Goal: Information Seeking & Learning: Learn about a topic

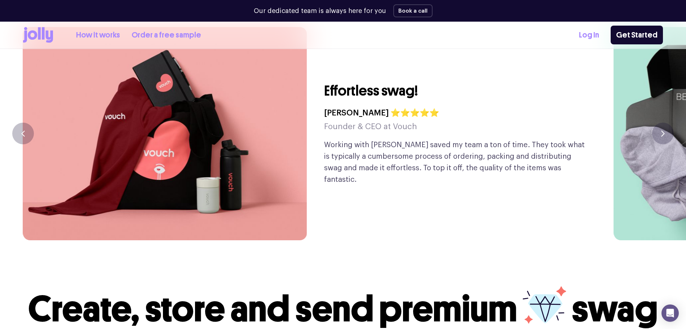
scroll to position [1757, 0]
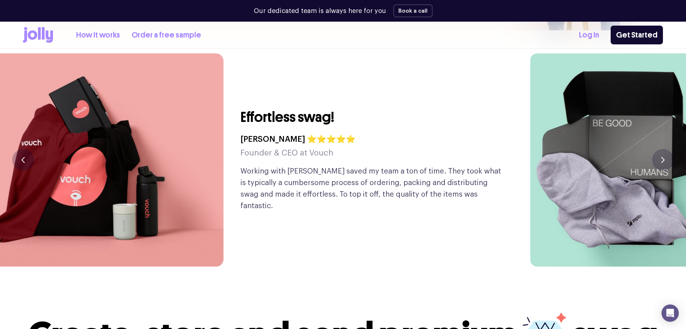
drag, startPoint x: 640, startPoint y: 203, endPoint x: 393, endPoint y: 192, distance: 247.5
click at [530, 191] on img at bounding box center [672, 159] width 284 height 213
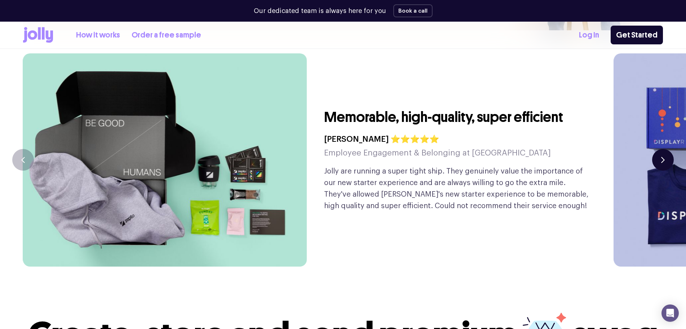
click at [670, 149] on button "button" at bounding box center [663, 160] width 22 height 22
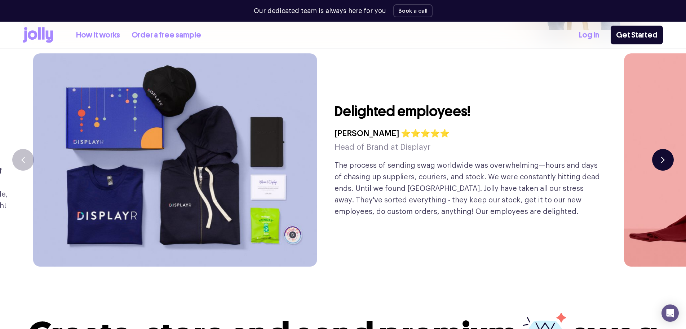
click at [667, 149] on button "button" at bounding box center [663, 160] width 22 height 22
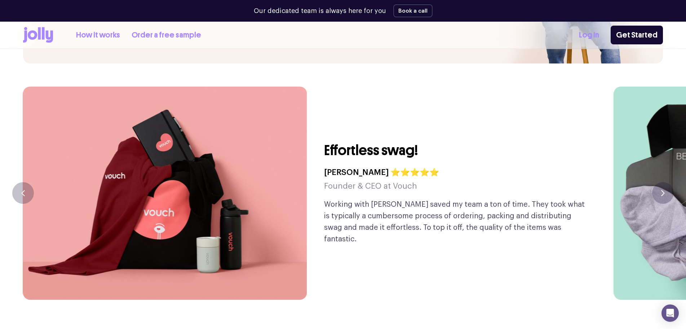
scroll to position [1721, 0]
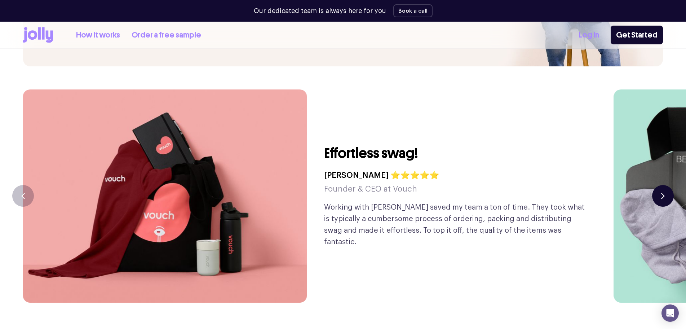
click at [656, 185] on button "button" at bounding box center [663, 196] width 22 height 22
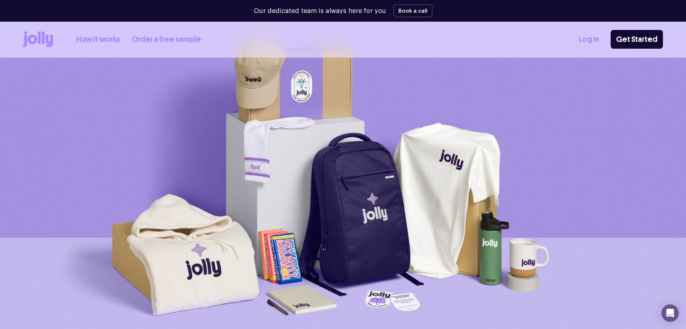
scroll to position [20, 0]
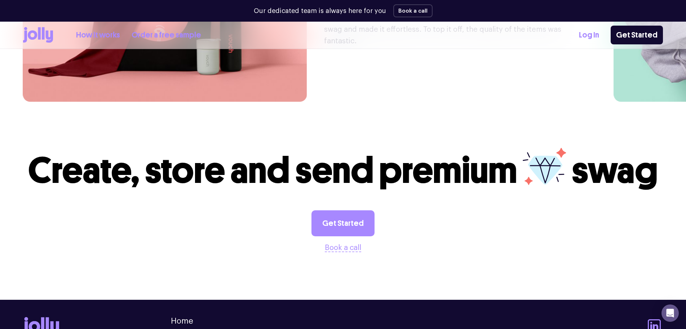
scroll to position [2009, 0]
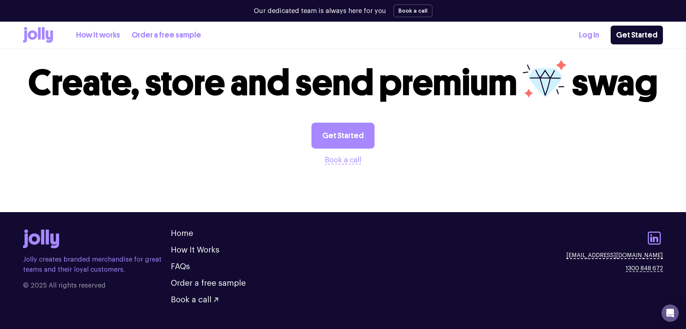
click at [643, 251] on link "[EMAIL_ADDRESS][DOMAIN_NAME]" at bounding box center [614, 255] width 97 height 9
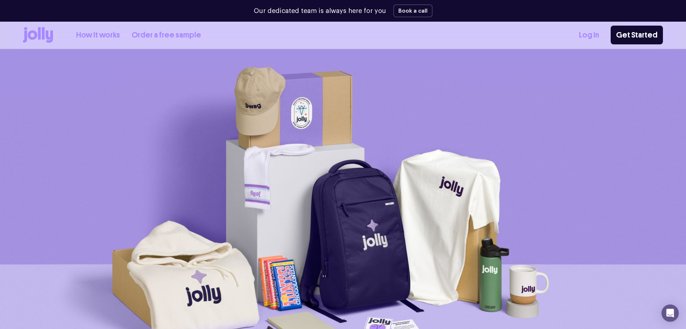
scroll to position [0, 0]
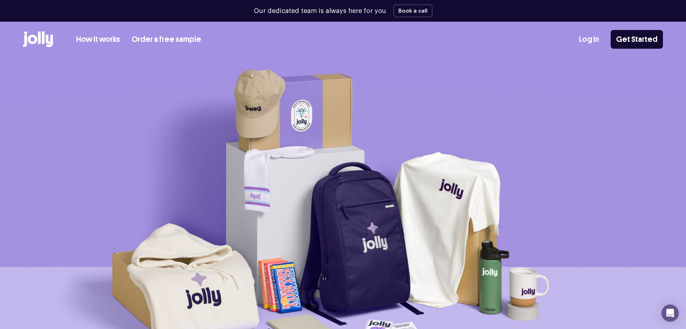
click at [103, 39] on link "How it works" at bounding box center [98, 40] width 44 height 12
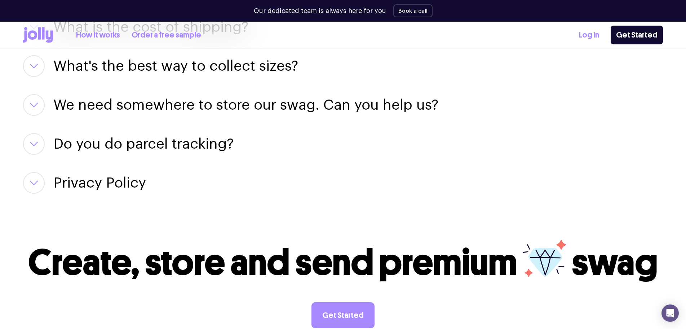
scroll to position [1153, 0]
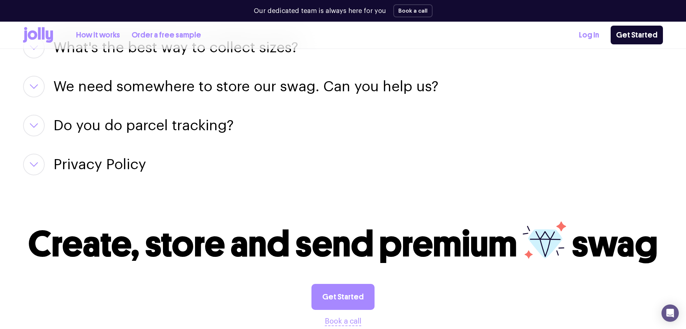
click at [36, 168] on button "button" at bounding box center [34, 165] width 22 height 22
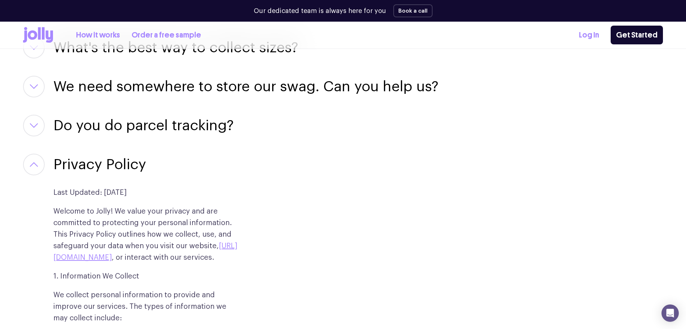
click at [36, 168] on button "button" at bounding box center [34, 165] width 22 height 22
click at [34, 165] on icon "button" at bounding box center [34, 164] width 9 height 5
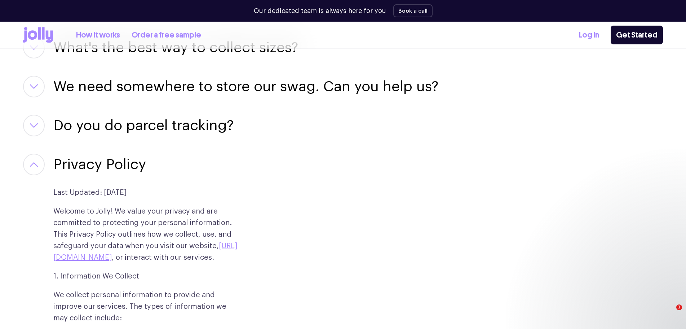
click at [35, 160] on button "button" at bounding box center [34, 165] width 22 height 22
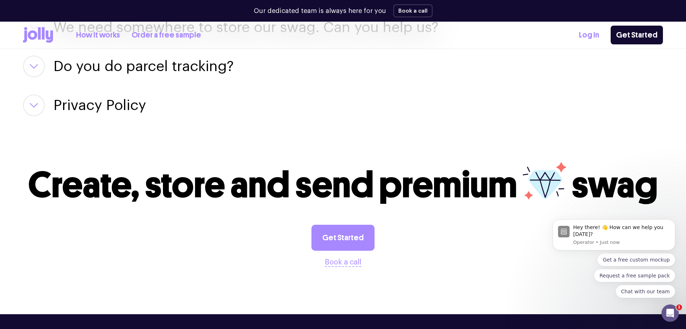
scroll to position [1332, 0]
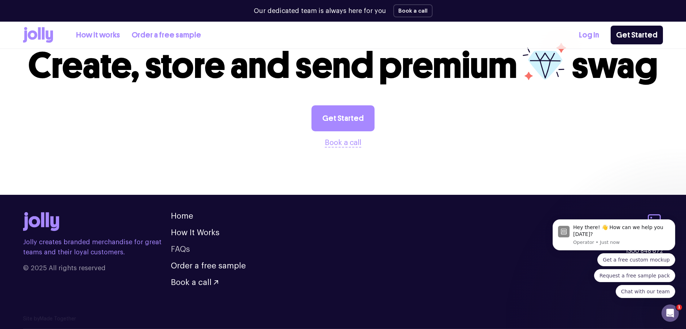
click at [183, 250] on link "FAQs" at bounding box center [180, 249] width 19 height 8
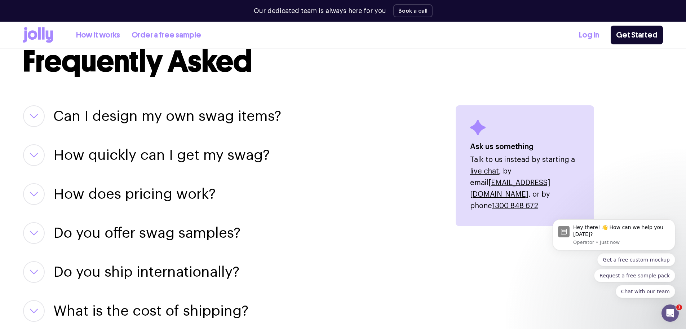
click at [236, 130] on div "Can I design my own swag items? For sure! Our team of designers can help you pe…" at bounding box center [230, 291] width 415 height 372
click at [242, 126] on h3 "Can I design my own swag items?" at bounding box center [167, 116] width 228 height 22
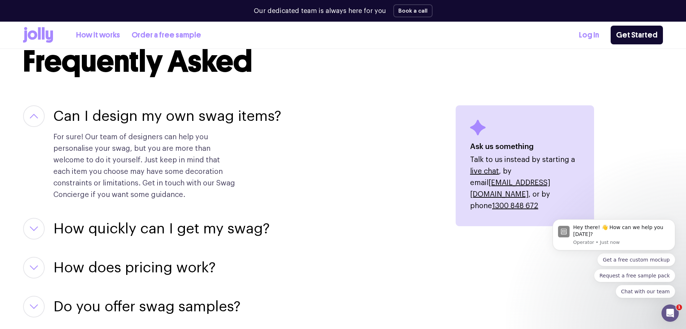
click at [242, 126] on h3 "Can I design my own swag items?" at bounding box center [167, 116] width 228 height 22
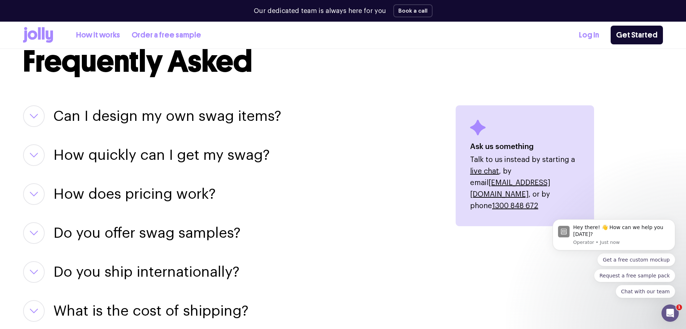
click at [230, 141] on div "Can I design my own swag items? For sure! Our team of designers can help you pe…" at bounding box center [230, 291] width 415 height 372
click at [231, 158] on h3 "How quickly can I get my swag?" at bounding box center [161, 155] width 216 height 22
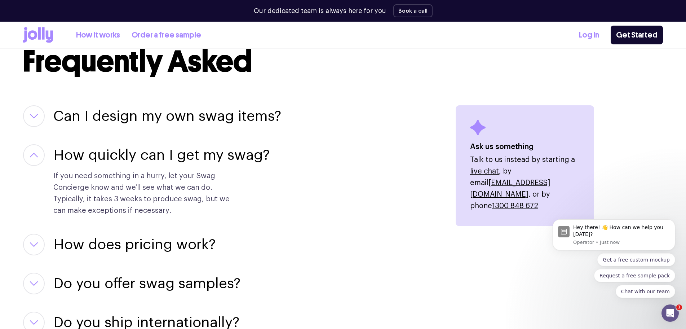
click at [232, 159] on h3 "How quickly can I get my swag?" at bounding box center [161, 155] width 216 height 22
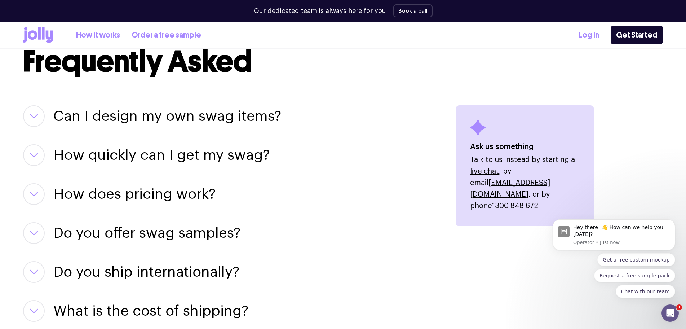
click at [191, 195] on h3 "How does pricing work?" at bounding box center [134, 194] width 162 height 22
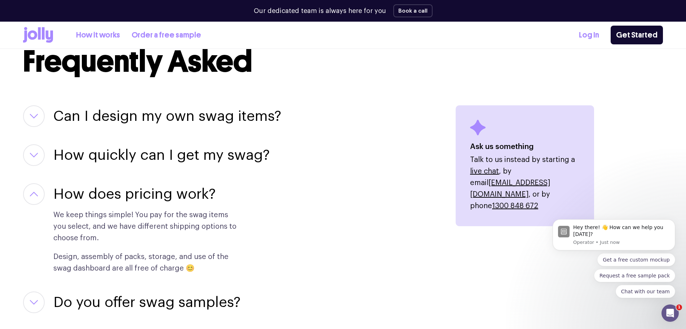
click at [191, 195] on h3 "How does pricing work?" at bounding box center [134, 194] width 162 height 22
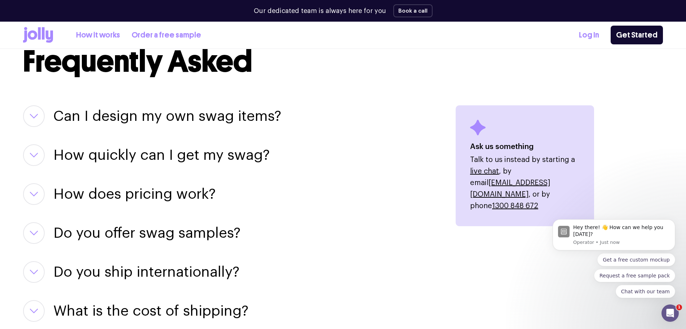
click at [189, 226] on h3 "Do you offer swag samples?" at bounding box center [146, 233] width 187 height 22
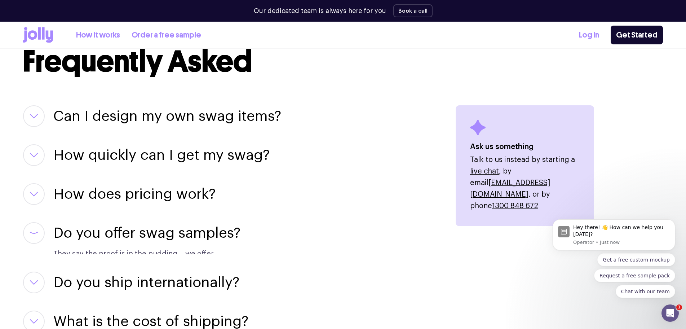
click at [189, 233] on h3 "Do you offer swag samples?" at bounding box center [146, 233] width 187 height 22
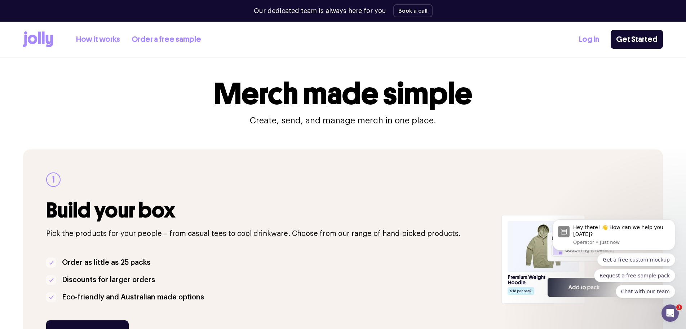
scroll to position [0, 0]
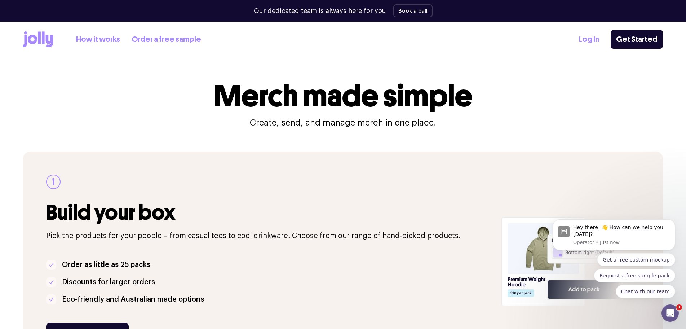
click at [52, 40] on icon at bounding box center [49, 41] width 7 height 12
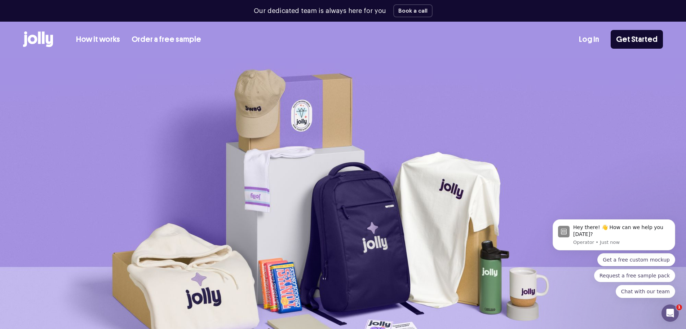
click at [591, 40] on link "Log In" at bounding box center [589, 40] width 20 height 12
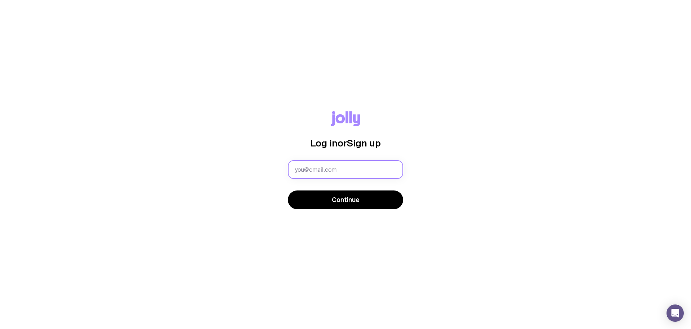
click at [353, 175] on input "text" at bounding box center [345, 169] width 115 height 19
